Goal: Information Seeking & Learning: Learn about a topic

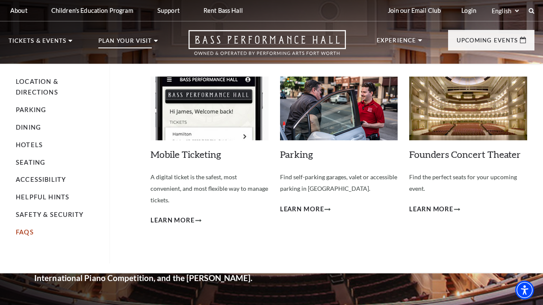
click at [27, 232] on link "FAQs" at bounding box center [25, 231] width 18 height 7
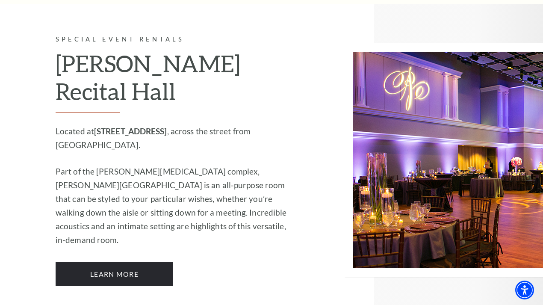
scroll to position [1059, 0]
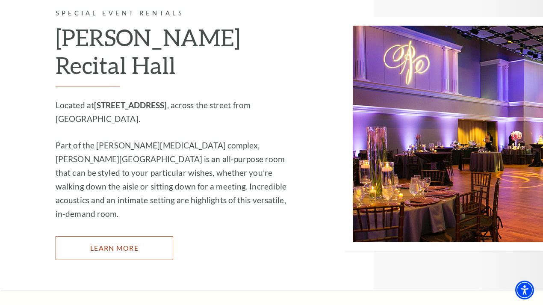
click at [118, 236] on link "Learn More" at bounding box center [115, 248] width 118 height 24
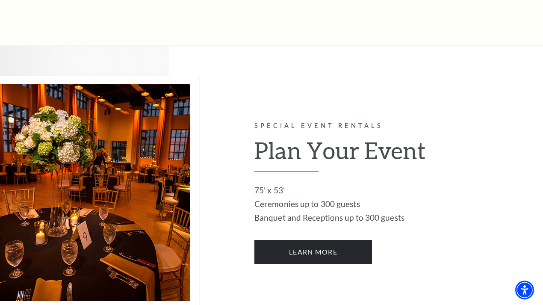
scroll to position [381, 0]
